Goal: Navigation & Orientation: Find specific page/section

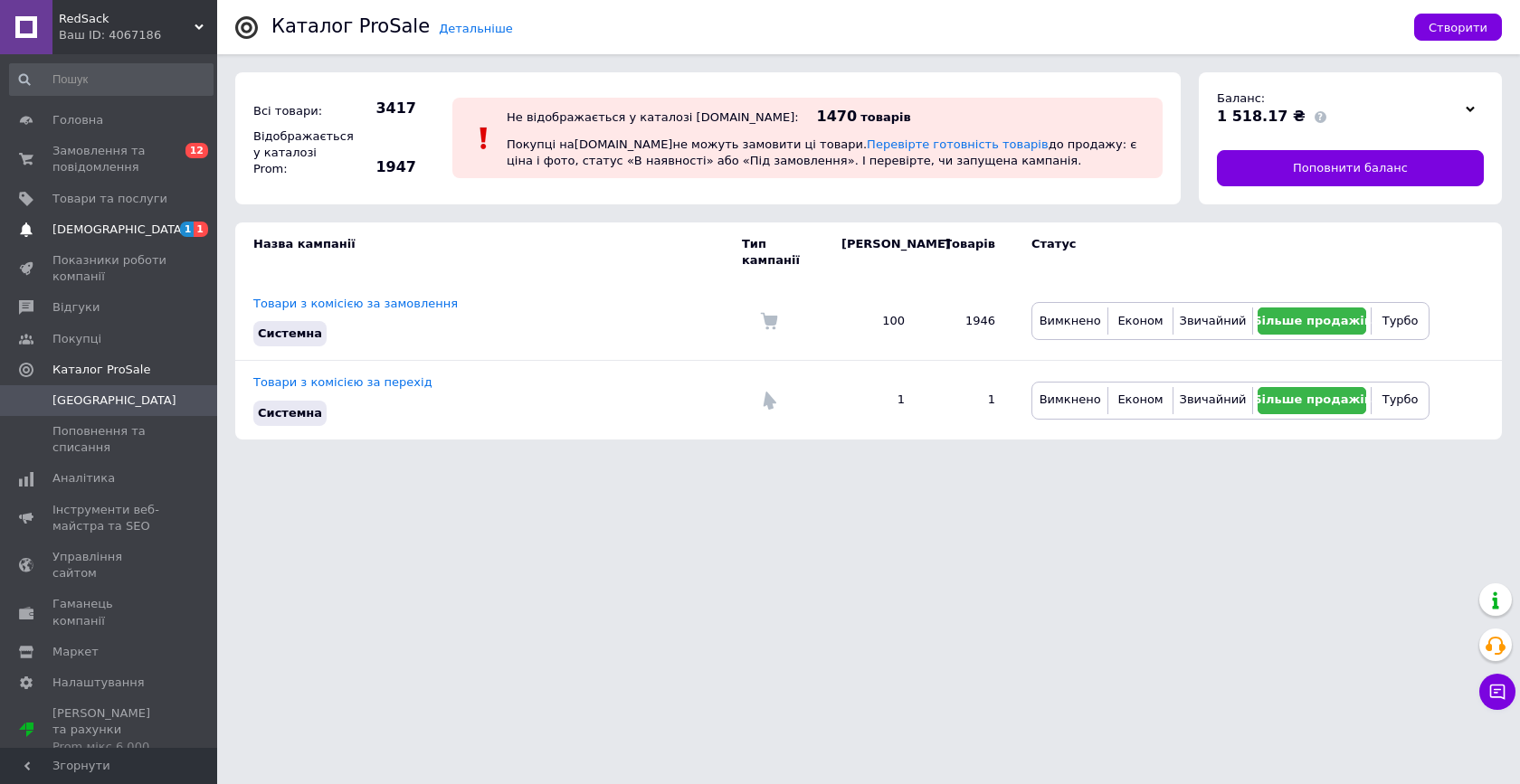
click at [107, 229] on span "[DEMOGRAPHIC_DATA]" at bounding box center [119, 229] width 134 height 16
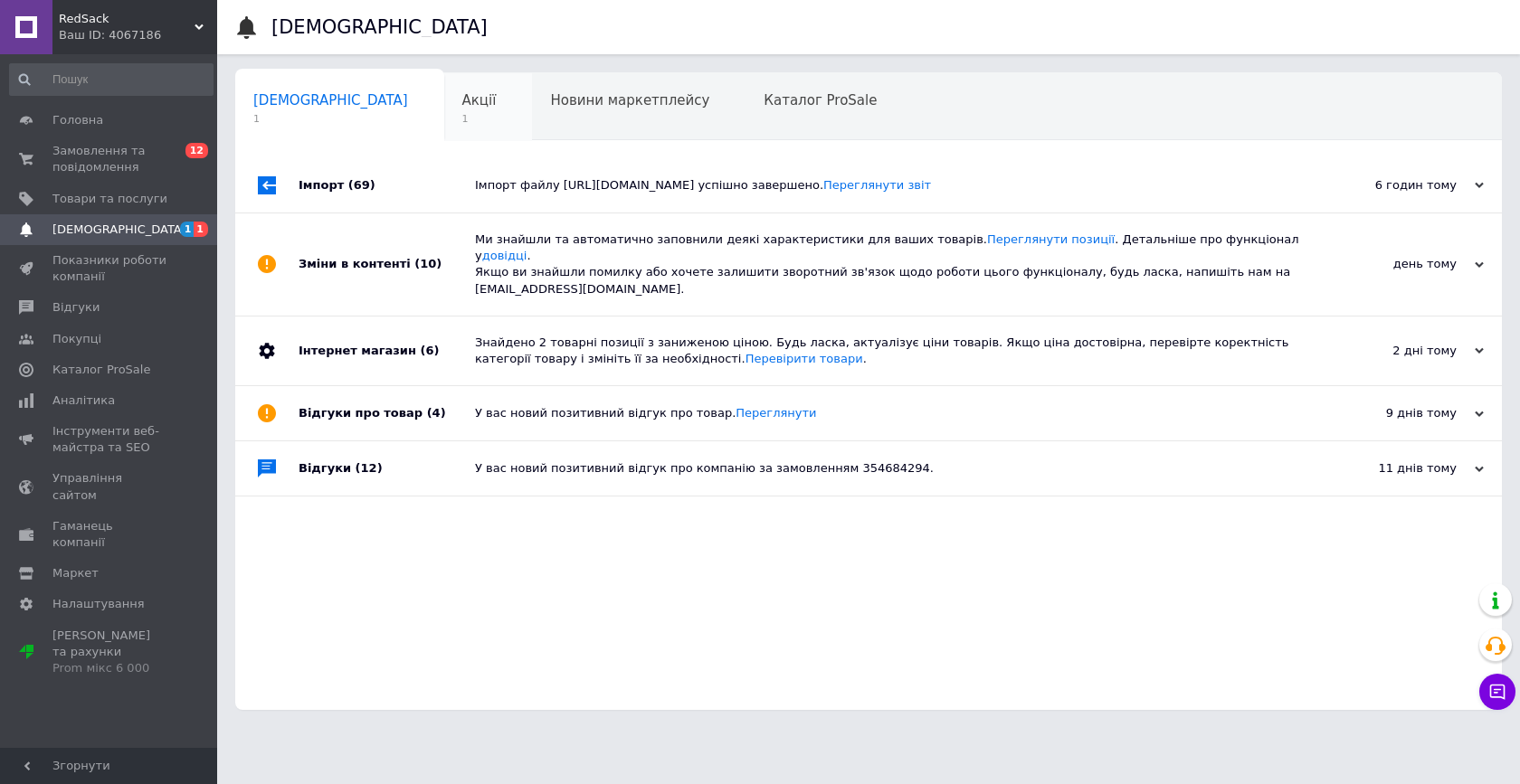
click at [462, 105] on span "Акції" at bounding box center [479, 100] width 35 height 16
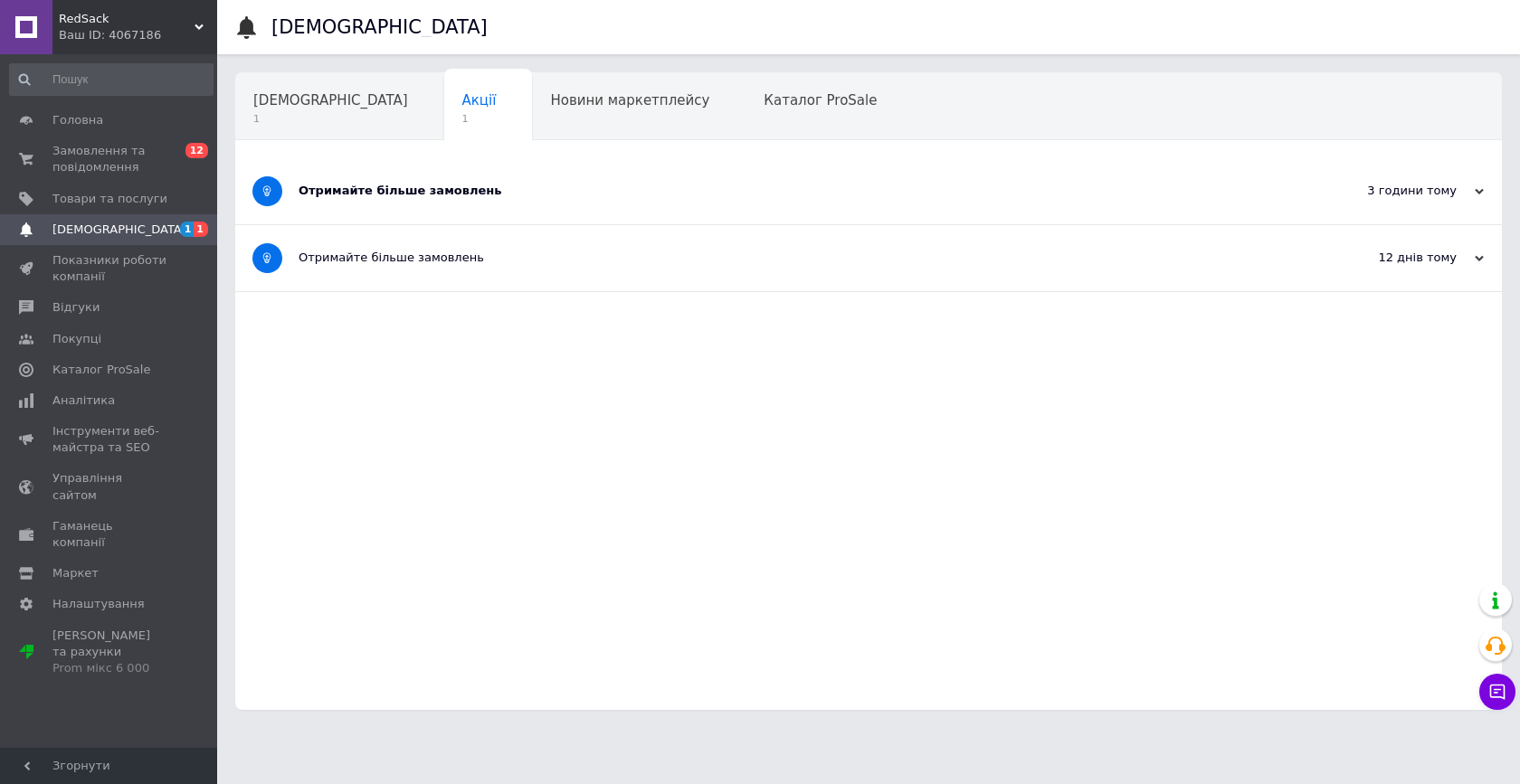
click at [428, 186] on div "Отримайте більше замовлень" at bounding box center [800, 190] width 1005 height 16
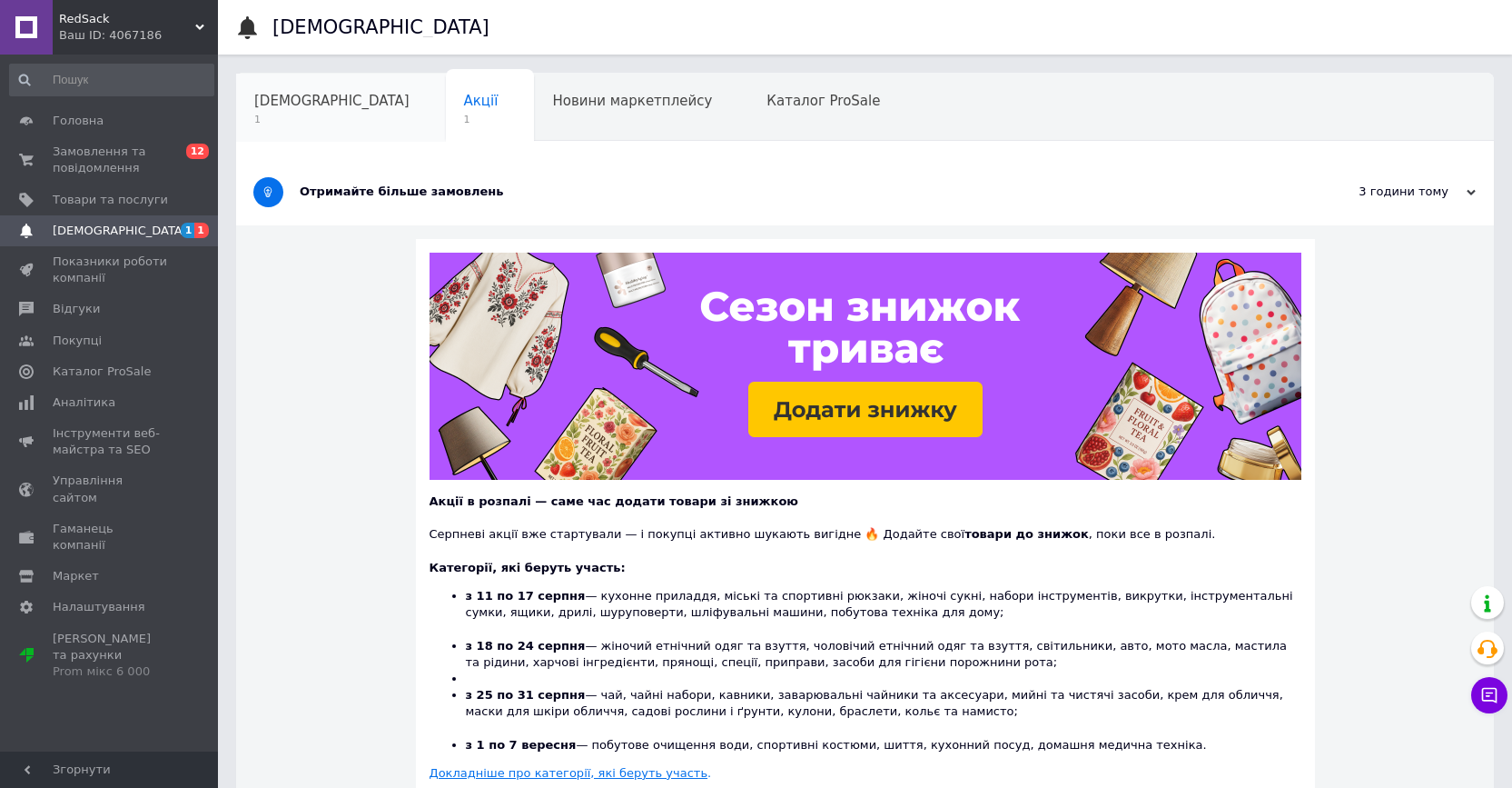
click at [298, 111] on div "[DEMOGRAPHIC_DATA] 1" at bounding box center [341, 108] width 210 height 69
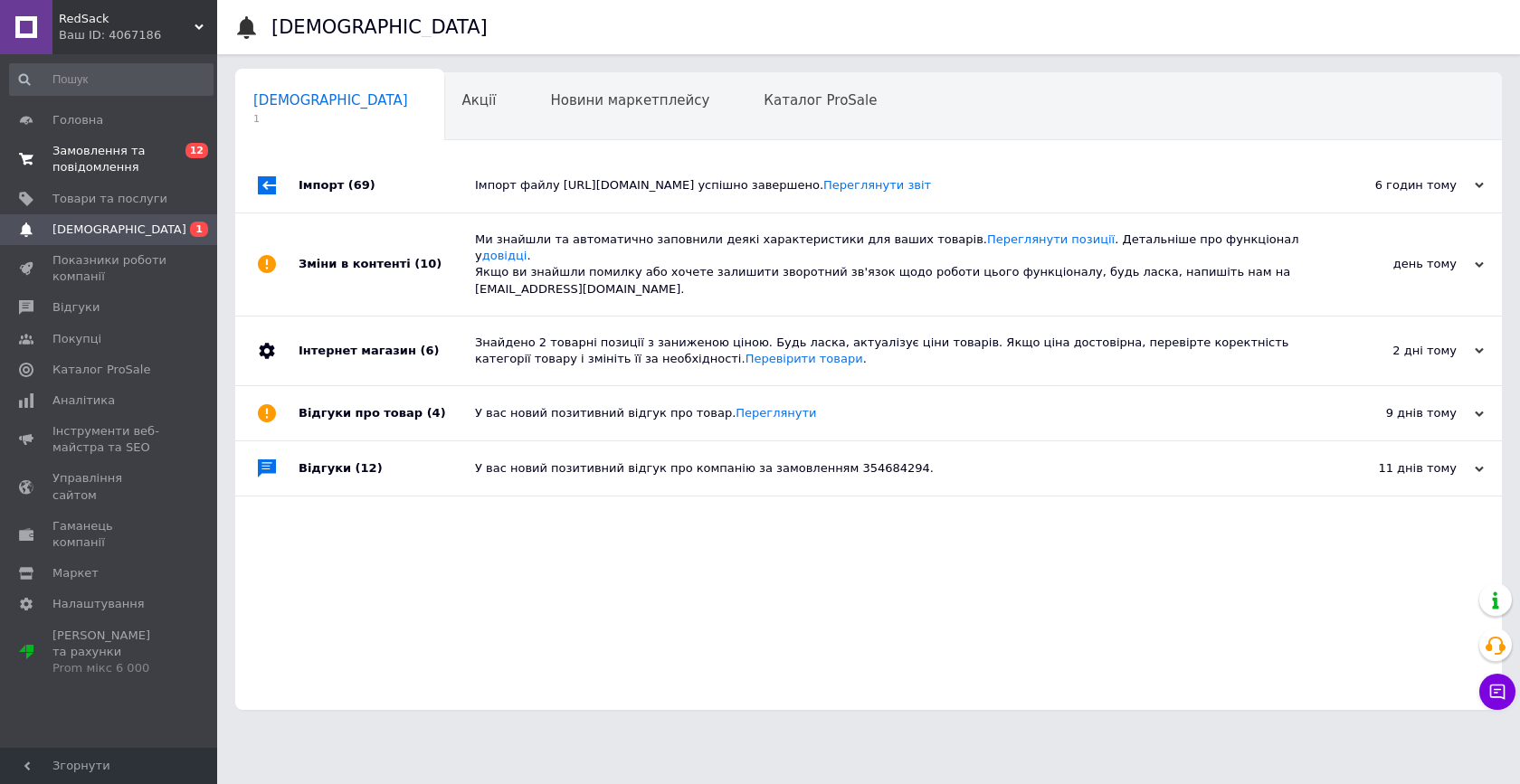
click at [91, 161] on span "Замовлення та повідомлення" at bounding box center [110, 159] width 115 height 33
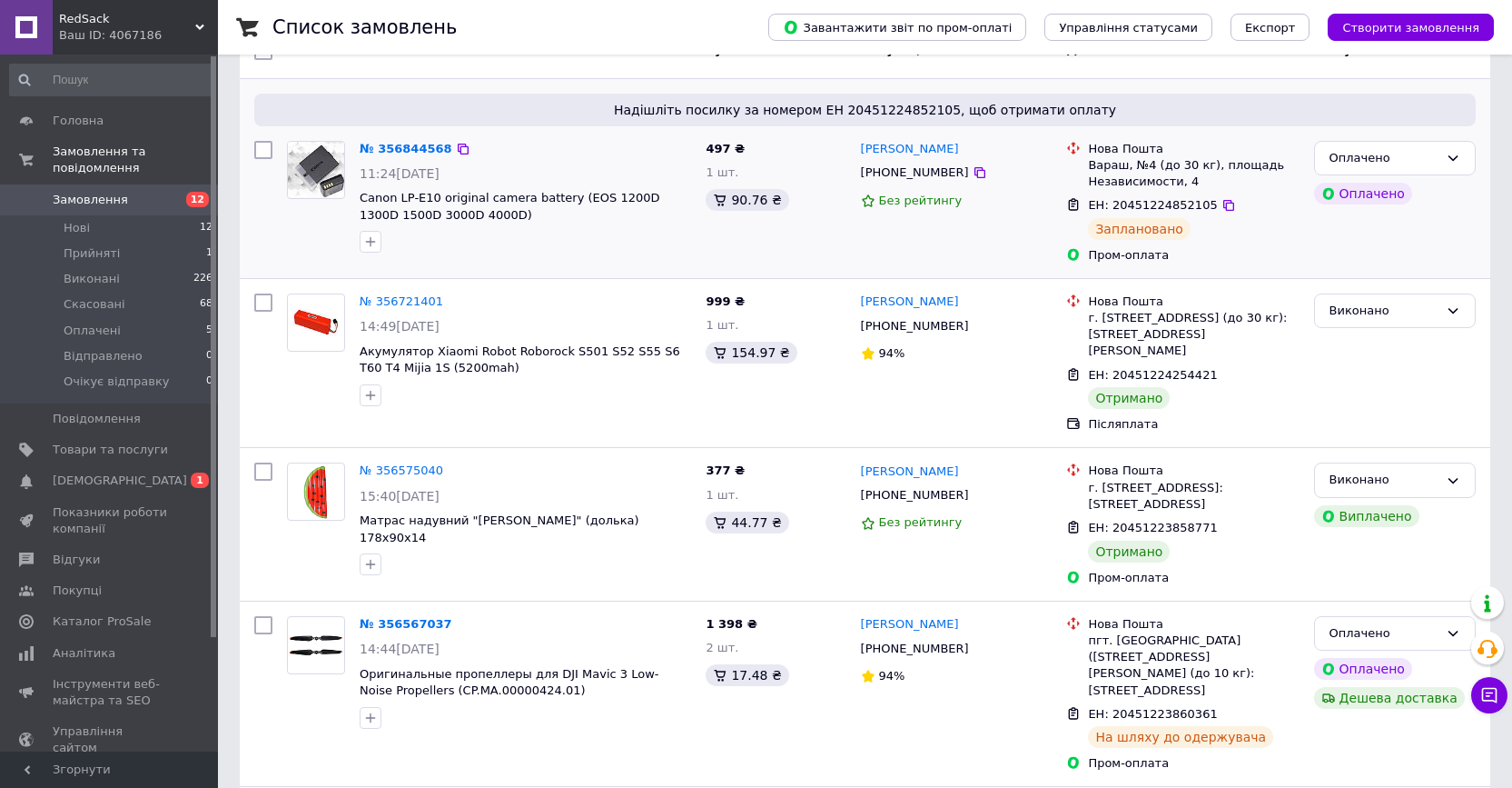
scroll to position [162, 0]
